Goal: Information Seeking & Learning: Learn about a topic

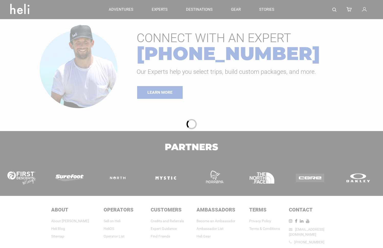
type input "Cat Skiing"
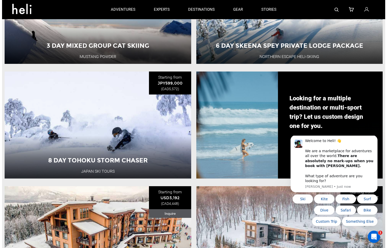
scroll to position [205, 0]
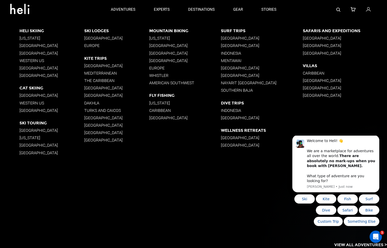
click at [35, 94] on p "[GEOGRAPHIC_DATA]" at bounding box center [51, 95] width 65 height 5
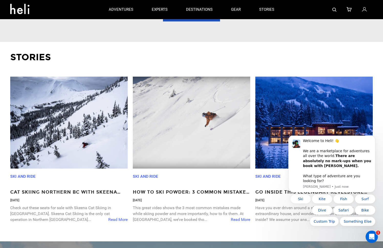
scroll to position [563, 0]
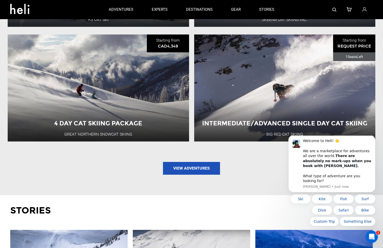
type input "Cat Skiing"
